Goal: Complete application form: Complete application form

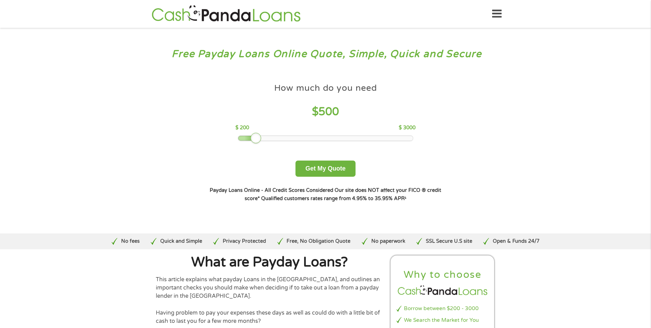
drag, startPoint x: 288, startPoint y: 136, endPoint x: 259, endPoint y: 148, distance: 31.7
click at [259, 148] on div "How much do you need $ 500 $ 200 $ 3000 Get My Quote" at bounding box center [325, 128] width 240 height 97
click at [308, 170] on button "Get My Quote" at bounding box center [326, 168] width 60 height 16
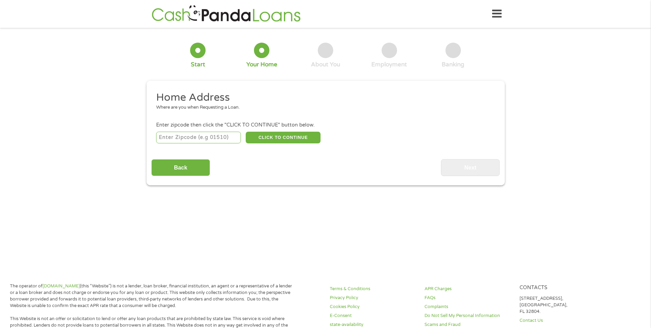
drag, startPoint x: 224, startPoint y: 138, endPoint x: 227, endPoint y: 140, distance: 3.8
click at [224, 138] on input "number" at bounding box center [198, 137] width 85 height 12
type input "39111"
click at [297, 139] on button "CLICK TO CONTINUE" at bounding box center [283, 137] width 75 height 12
type input "39111"
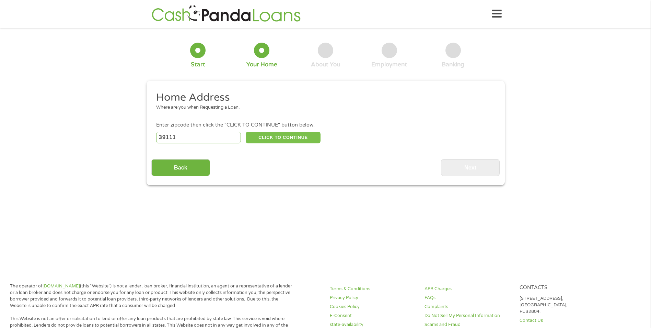
type input "[PERSON_NAME]"
select select "[US_STATE]"
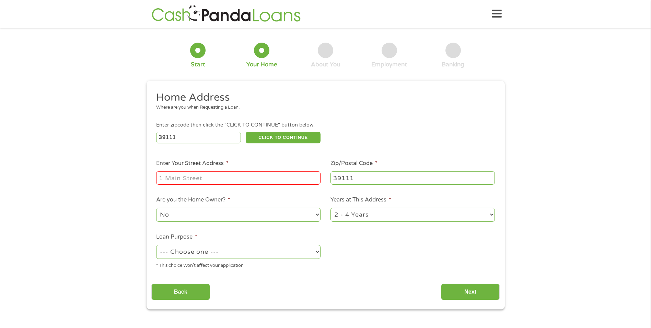
click at [237, 172] on input "Enter Your Street Address *" at bounding box center [238, 177] width 164 height 13
type input "[STREET_ADDRESS] [PERSON_NAME], MS 39111"
click at [214, 215] on select "No Yes" at bounding box center [238, 214] width 164 height 14
select select "yes"
click at [156, 207] on select "No Yes" at bounding box center [238, 214] width 164 height 14
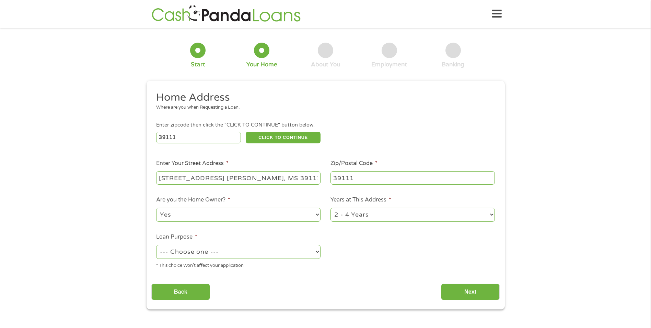
click at [405, 214] on select "1 Year or less 1 - 2 Years 2 - 4 Years Over 4 Years" at bounding box center [413, 214] width 164 height 14
click at [278, 249] on select "--- Choose one --- Pay Bills Debt Consolidation Home Improvement Major Purchase…" at bounding box center [238, 251] width 164 height 14
select select "paybills"
click at [156, 244] on select "--- Choose one --- Pay Bills Debt Consolidation Home Improvement Major Purchase…" at bounding box center [238, 251] width 164 height 14
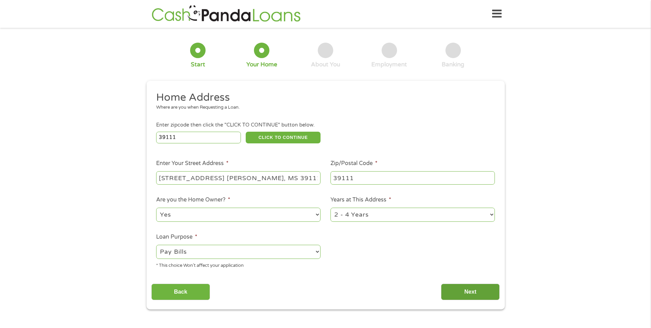
click at [450, 292] on input "Next" at bounding box center [470, 291] width 59 height 17
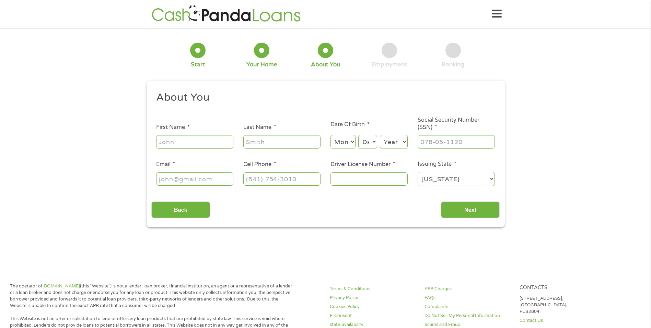
scroll to position [3, 3]
click at [198, 144] on input "First Name *" at bounding box center [194, 141] width 77 height 13
type input "Touya"
type input "[PERSON_NAME]"
select select "12"
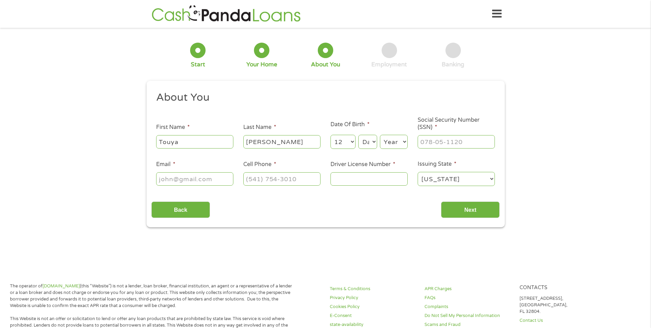
select select "1985"
type input "[EMAIL_ADDRESS][DOMAIN_NAME]"
type input "[PHONE_NUMBER]"
click at [370, 140] on select "Day 1 2 3 4 5 6 7 8 9 10 11 12 13 14 15 16 17 18 19 20 21 22 23 24 25 26 27 28 …" at bounding box center [367, 142] width 19 height 14
select select "3"
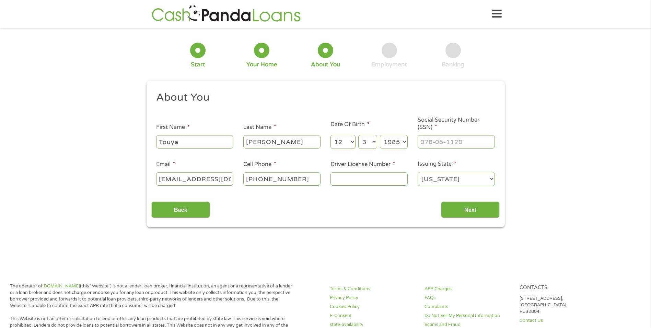
click at [358, 135] on select "Day 1 2 3 4 5 6 7 8 9 10 11 12 13 14 15 16 17 18 19 20 21 22 23 24 25 26 27 28 …" at bounding box center [367, 142] width 19 height 14
click at [435, 144] on input "___-__-____" at bounding box center [456, 141] width 77 height 13
type input "587-53-3995"
click at [386, 179] on input "Driver License Number *" at bounding box center [369, 178] width 77 height 13
type input "801290793"
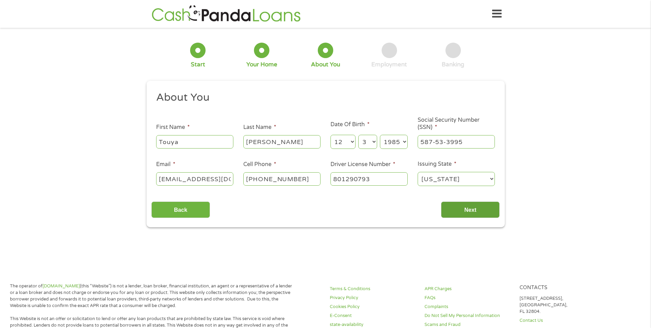
click at [459, 212] on input "Next" at bounding box center [470, 209] width 59 height 17
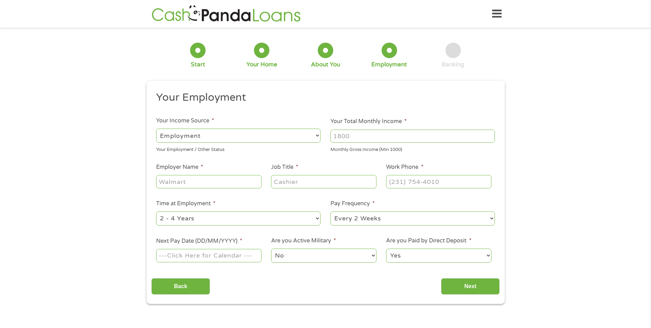
click at [298, 138] on select "--- Choose one --- Employment [DEMOGRAPHIC_DATA] Benefits" at bounding box center [238, 135] width 164 height 14
click at [353, 140] on input "Your Total Monthly Income *" at bounding box center [413, 135] width 164 height 13
type input "5000"
click at [215, 183] on input "Employer Name *" at bounding box center [208, 181] width 105 height 13
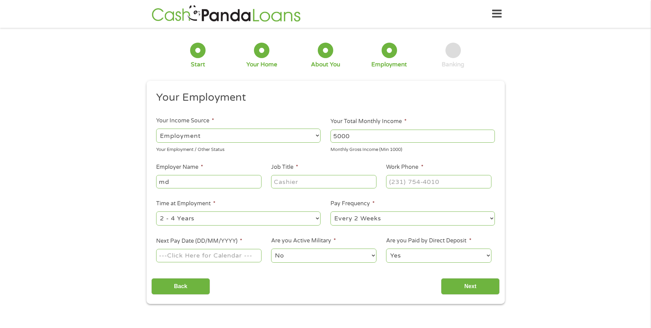
type input "m"
type input "MDHS"
type input "D"
type input "HIRING DIRECTOR"
type input "[PHONE_NUMBER]"
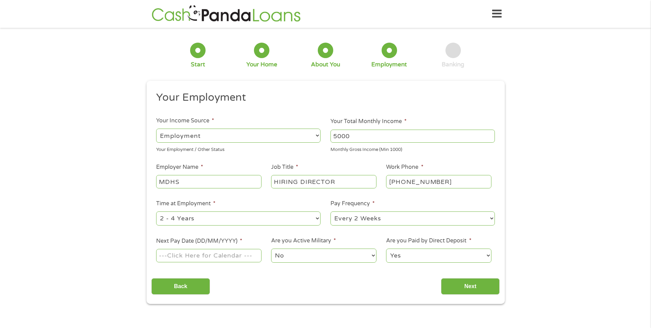
click at [425, 214] on select "--- Choose one --- Every 2 Weeks Every Week Monthly Semi-Monthly" at bounding box center [413, 218] width 164 height 14
select select "semimonthly"
click at [331, 211] on select "--- Choose one --- Every 2 Weeks Every Week Monthly Semi-Monthly" at bounding box center [413, 218] width 164 height 14
click at [252, 258] on input "Next Pay Date (DD/MM/YYYY) *" at bounding box center [208, 255] width 105 height 13
type input "[DATE]"
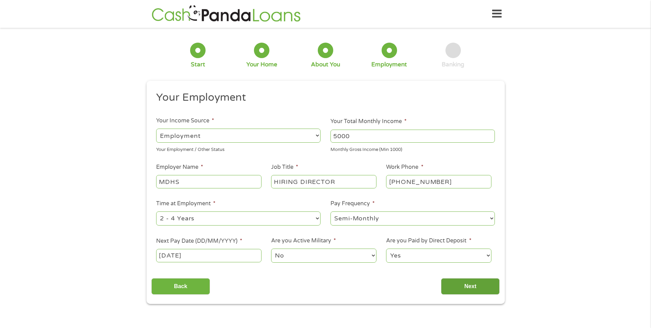
click at [454, 287] on input "Next" at bounding box center [470, 286] width 59 height 17
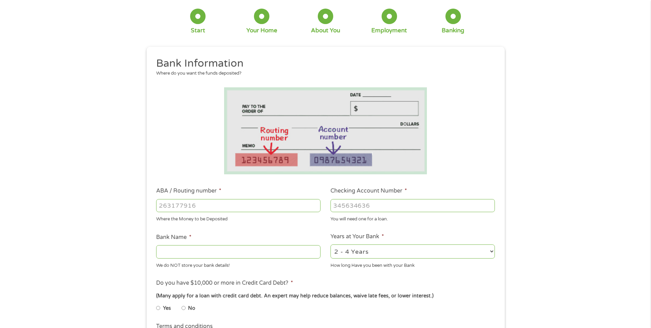
scroll to position [34, 0]
click at [234, 202] on input "ABA / Routing number *" at bounding box center [238, 204] width 164 height 13
type input "265337633"
click at [341, 208] on input "Checking Account Number *" at bounding box center [413, 204] width 164 height 13
type input "108424458"
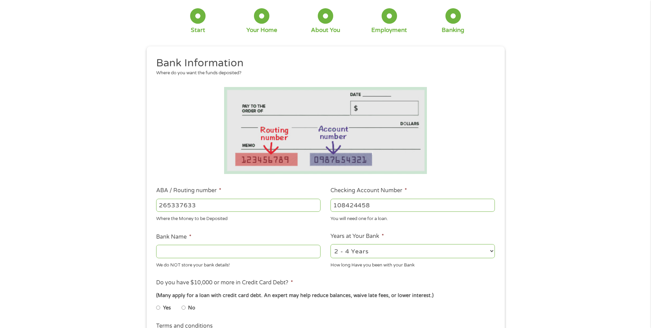
click at [191, 252] on input "Bank Name *" at bounding box center [238, 250] width 164 height 13
type input "SUNBELT FEDERAL CREDIT UNION"
click at [404, 255] on select "2 - 4 Years 6 - 12 Months 1 - 2 Years Over 4 Years" at bounding box center [413, 251] width 164 height 14
click at [402, 256] on select "2 - 4 Years 6 - 12 Months 1 - 2 Years Over 4 Years" at bounding box center [413, 251] width 164 height 14
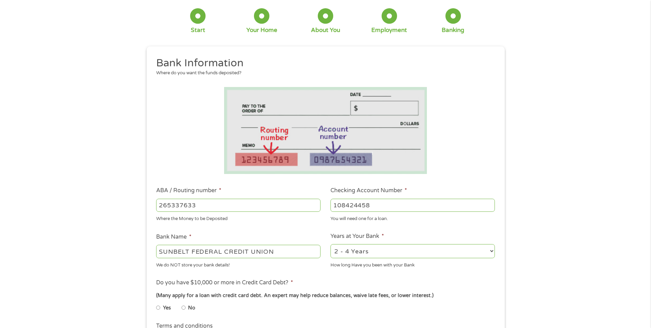
select select "60months"
click at [331, 244] on select "2 - 4 Years 6 - 12 Months 1 - 2 Years Over 4 Years" at bounding box center [413, 251] width 164 height 14
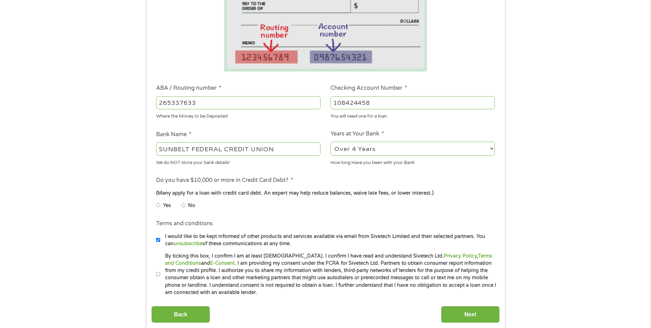
scroll to position [137, 0]
click at [184, 205] on input "No" at bounding box center [184, 204] width 4 height 11
radio input "true"
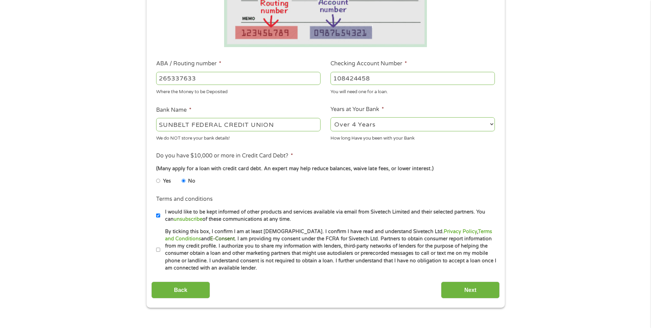
scroll to position [172, 0]
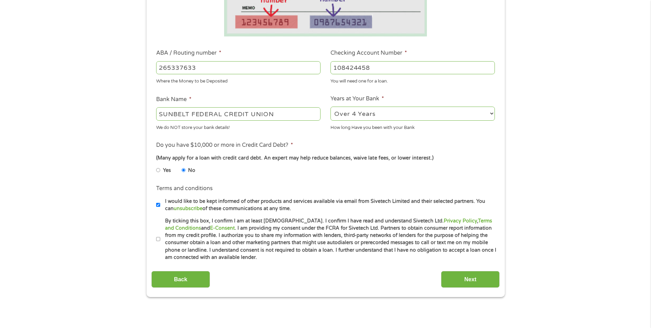
click at [158, 204] on input "I would like to be kept informed of other products and services available via e…" at bounding box center [158, 204] width 4 height 11
checkbox input "false"
click at [157, 234] on input "By ticking this box, I confirm I am at least [DEMOGRAPHIC_DATA]. I confirm I ha…" at bounding box center [158, 238] width 4 height 11
checkbox input "true"
click at [463, 280] on input "Next" at bounding box center [470, 279] width 59 height 17
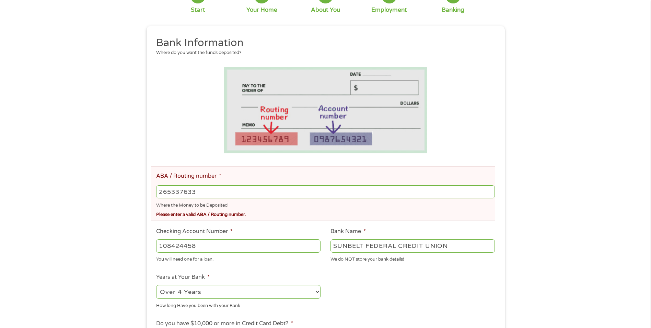
scroll to position [103, 0]
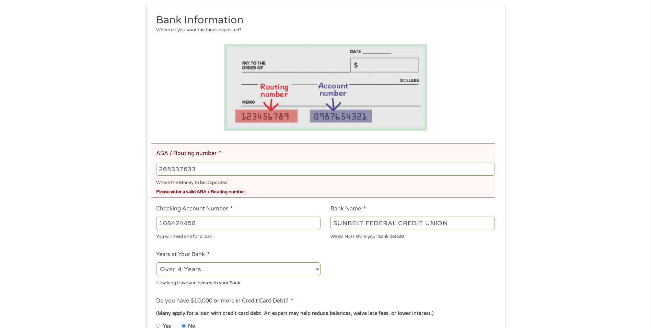
click at [211, 169] on input "265337633" at bounding box center [325, 168] width 338 height 13
drag, startPoint x: 210, startPoint y: 169, endPoint x: 111, endPoint y: 170, distance: 99.2
click at [111, 170] on div "There was a problem with your submission. Please review the fields below. 1 Sta…" at bounding box center [325, 191] width 651 height 522
type input "265377633"
type input "CENTRAL SUNBELT FED CU"
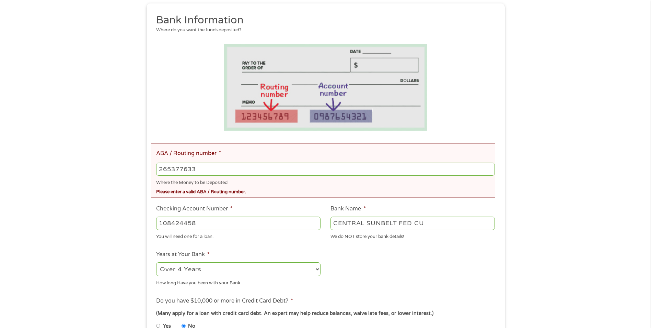
type input "265377633"
click at [374, 249] on ul "Bank Information Where do you want the funds deposited? ABA / Routing number * …" at bounding box center [325, 214] width 348 height 403
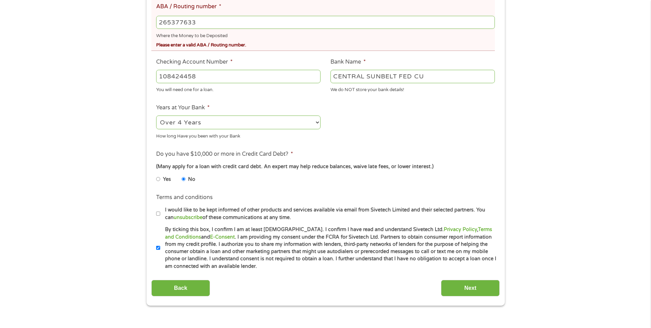
scroll to position [343, 0]
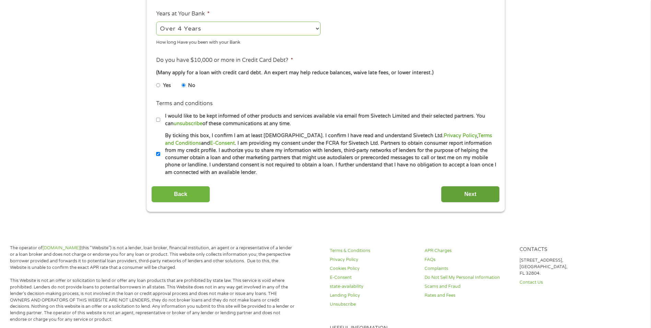
click at [464, 192] on input "Next" at bounding box center [470, 194] width 59 height 17
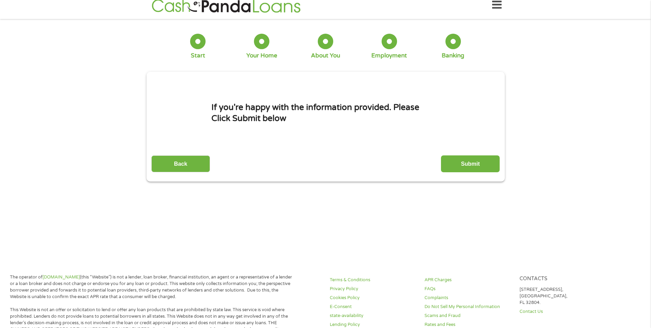
scroll to position [0, 0]
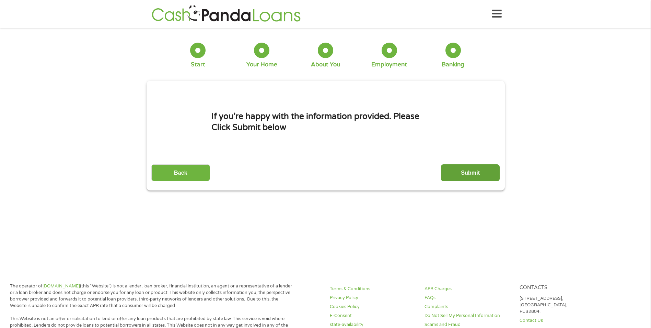
click at [463, 175] on input "Submit" at bounding box center [470, 172] width 59 height 17
